Goal: Information Seeking & Learning: Learn about a topic

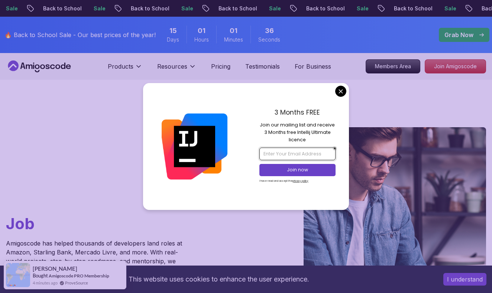
click at [295, 152] on input "email" at bounding box center [297, 154] width 76 height 13
type input "furiousseven29@gmail.com"
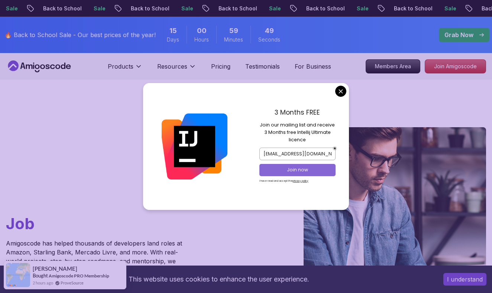
click at [283, 168] on p "Join now" at bounding box center [298, 170] width 62 height 7
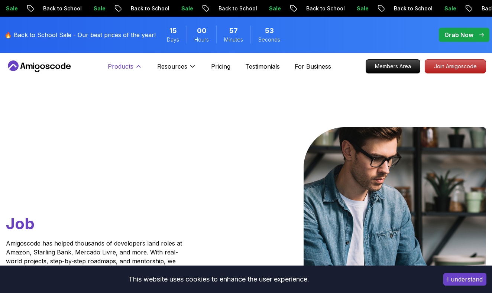
click at [139, 67] on icon at bounding box center [139, 67] width 4 height 2
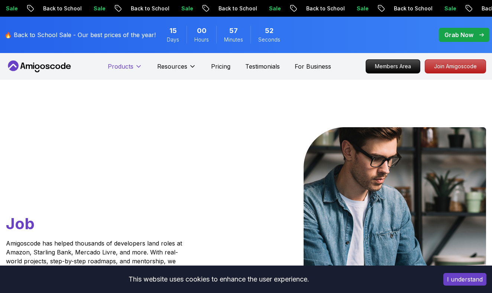
click at [139, 67] on icon at bounding box center [138, 66] width 7 height 7
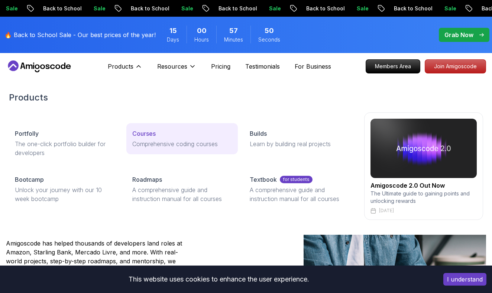
click at [162, 139] on link "Courses Comprehensive coding courses" at bounding box center [181, 138] width 111 height 31
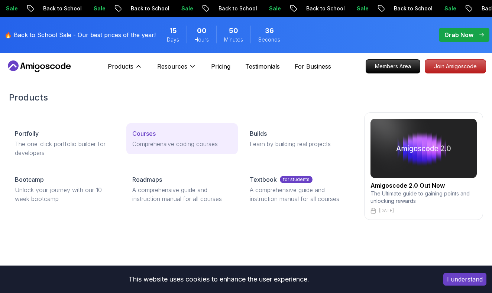
click at [170, 139] on link "Courses Comprehensive coding courses" at bounding box center [181, 138] width 111 height 31
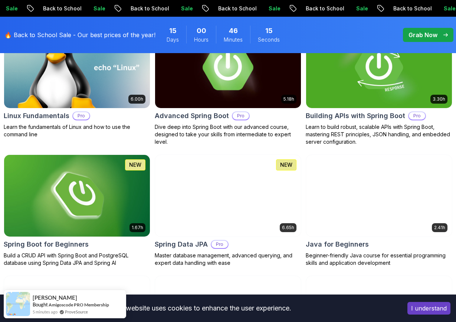
scroll to position [290, 0]
